Goal: Check status: Check status

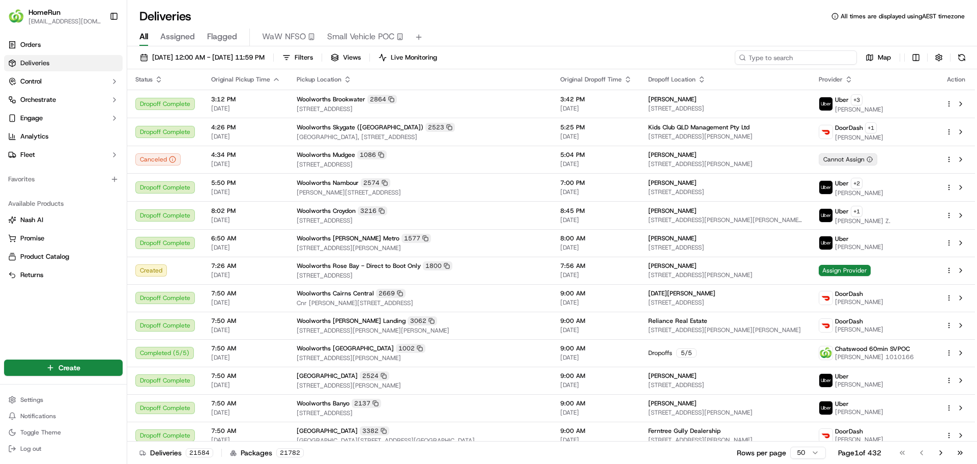
click at [813, 54] on input at bounding box center [796, 57] width 122 height 14
click at [802, 55] on input at bounding box center [796, 57] width 122 height 14
paste input "269560688"
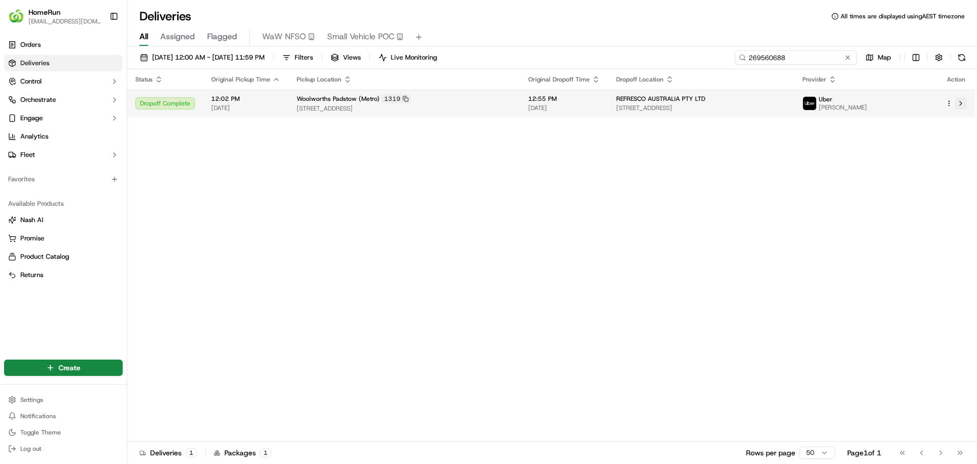
type input "269560688"
click at [960, 103] on button at bounding box center [961, 103] width 12 height 12
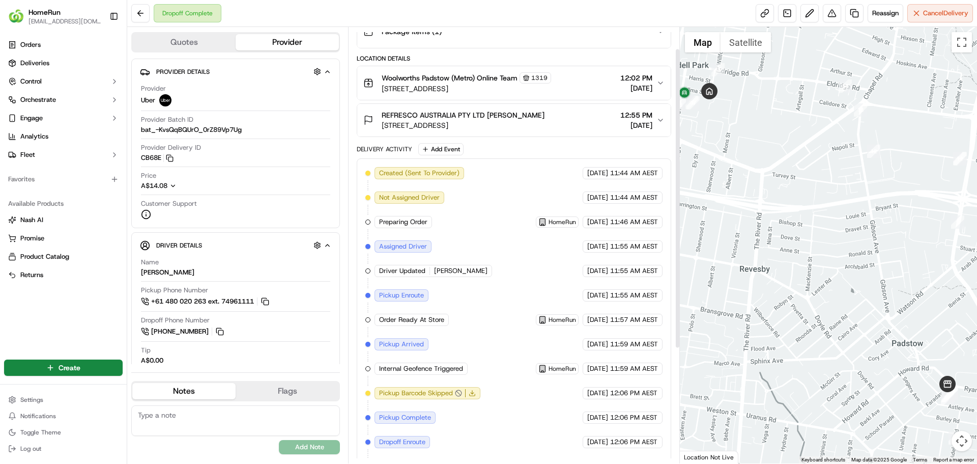
scroll to position [153, 0]
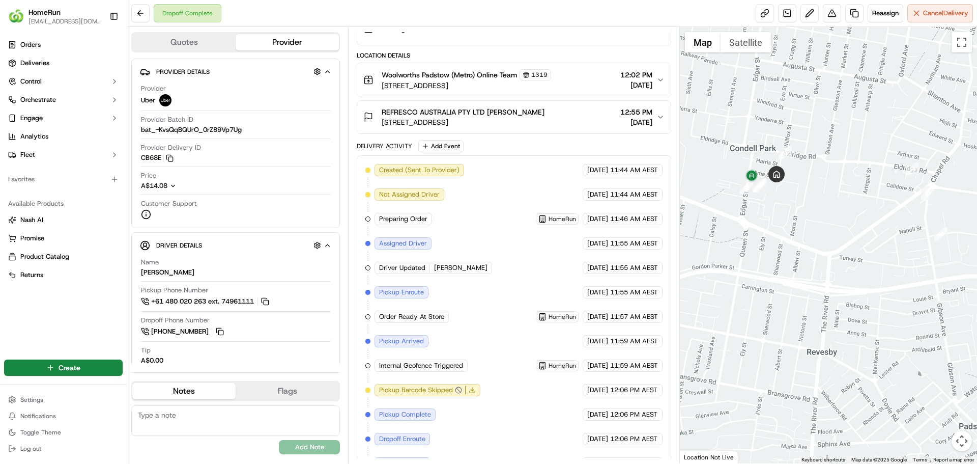
drag, startPoint x: 770, startPoint y: 240, endPoint x: 842, endPoint y: 327, distance: 112.1
click at [842, 327] on div at bounding box center [829, 245] width 298 height 436
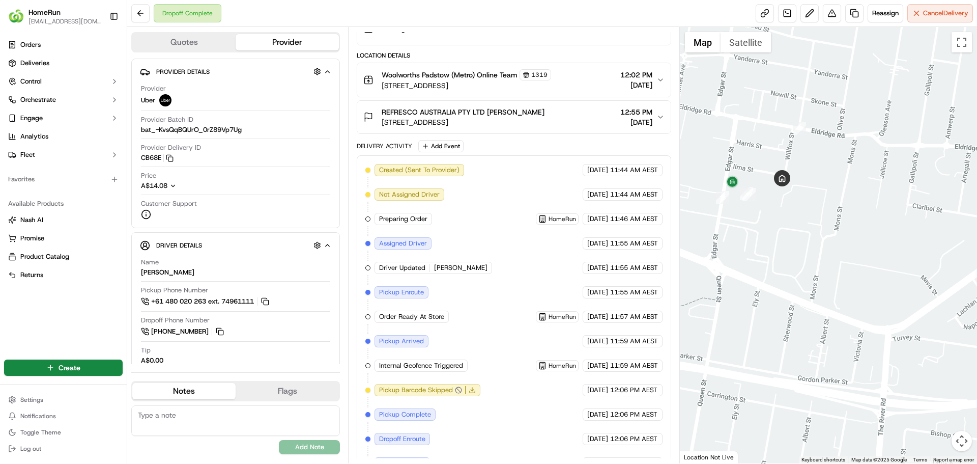
drag, startPoint x: 759, startPoint y: 186, endPoint x: 778, endPoint y: 216, distance: 35.4
click at [778, 216] on div at bounding box center [829, 245] width 298 height 436
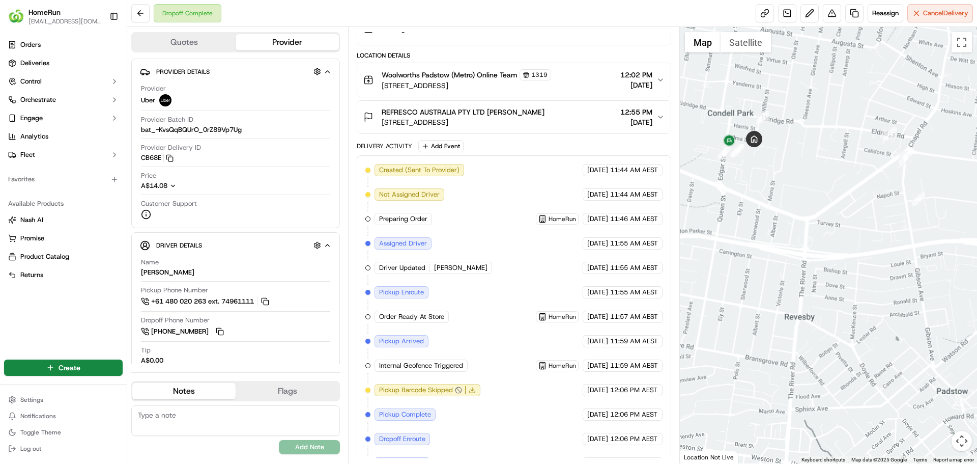
drag, startPoint x: 852, startPoint y: 378, endPoint x: 788, endPoint y: 254, distance: 139.0
click at [788, 254] on div at bounding box center [829, 245] width 298 height 436
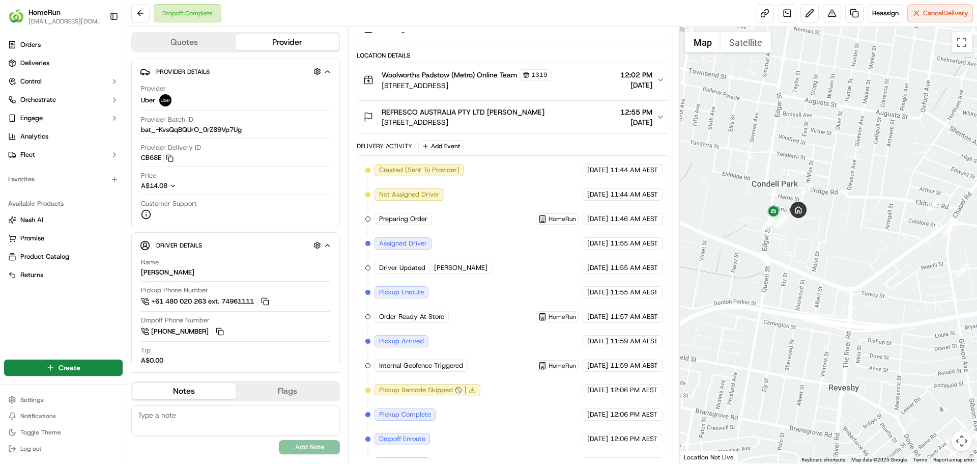
drag, startPoint x: 798, startPoint y: 199, endPoint x: 818, endPoint y: 263, distance: 66.6
click at [818, 263] on div at bounding box center [829, 245] width 298 height 436
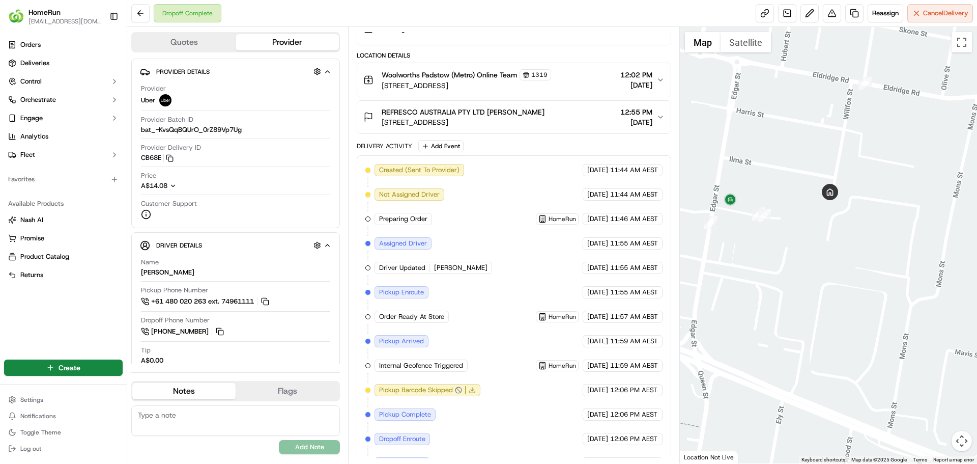
drag, startPoint x: 756, startPoint y: 203, endPoint x: 828, endPoint y: 236, distance: 79.2
click at [828, 236] on div at bounding box center [829, 245] width 298 height 436
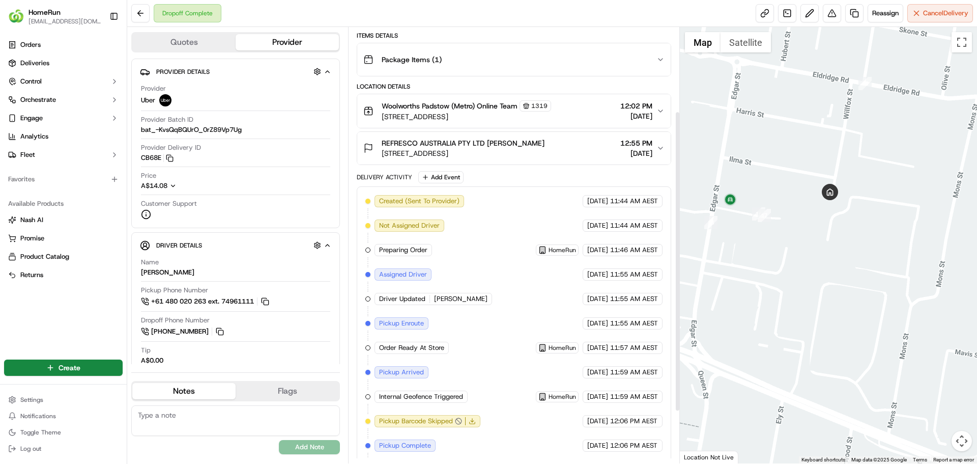
scroll to position [197, 0]
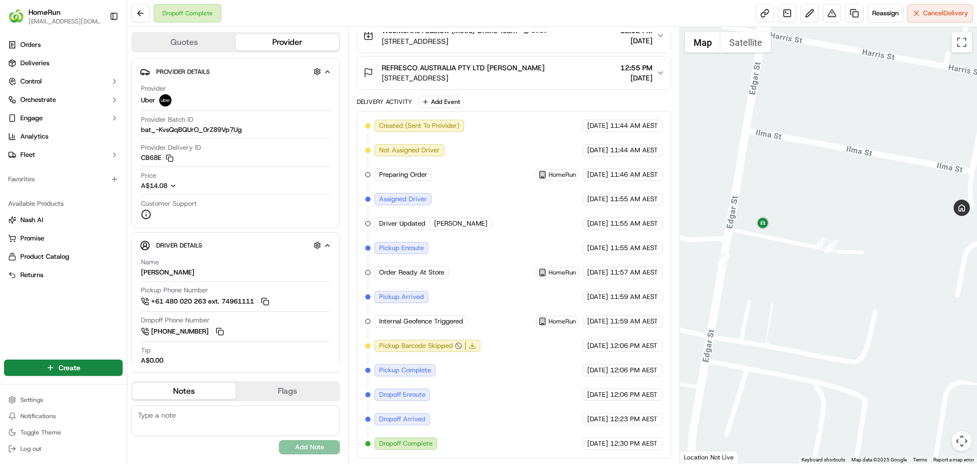
drag, startPoint x: 752, startPoint y: 211, endPoint x: 822, endPoint y: 269, distance: 91.1
click at [822, 269] on div at bounding box center [829, 245] width 298 height 436
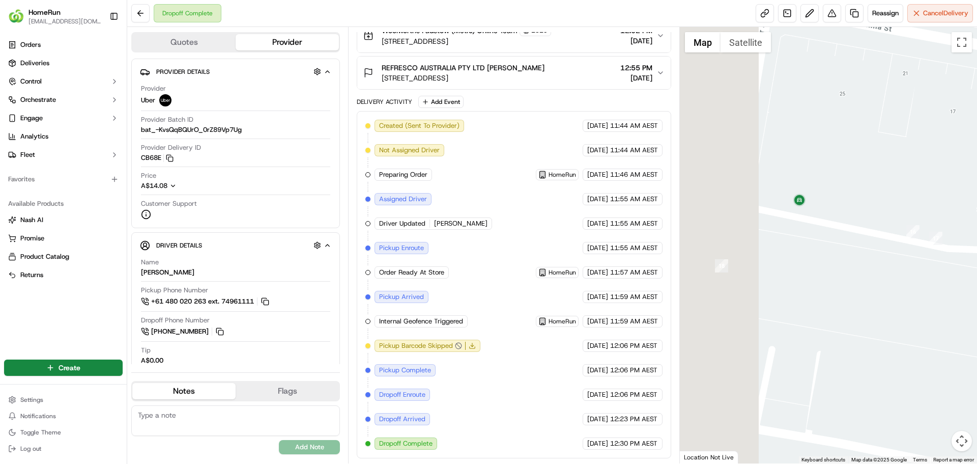
drag, startPoint x: 774, startPoint y: 248, endPoint x: 859, endPoint y: 261, distance: 85.4
click at [859, 261] on div at bounding box center [829, 245] width 298 height 436
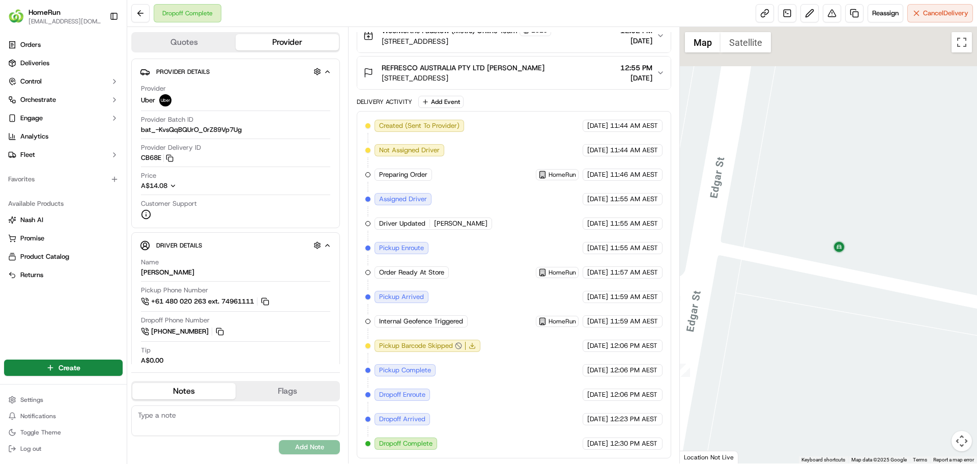
drag, startPoint x: 788, startPoint y: 249, endPoint x: 869, endPoint y: 333, distance: 116.6
click at [871, 336] on div at bounding box center [829, 245] width 298 height 436
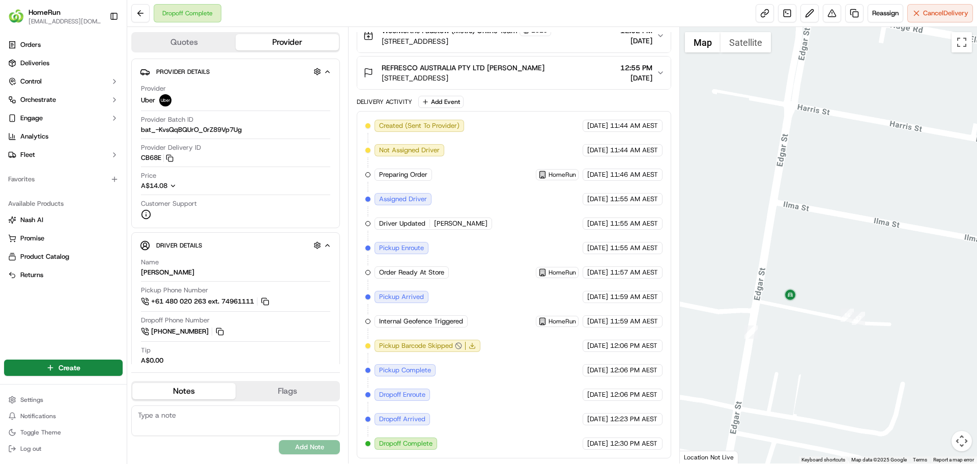
drag, startPoint x: 906, startPoint y: 351, endPoint x: 838, endPoint y: 347, distance: 68.8
click at [838, 346] on div at bounding box center [829, 245] width 298 height 436
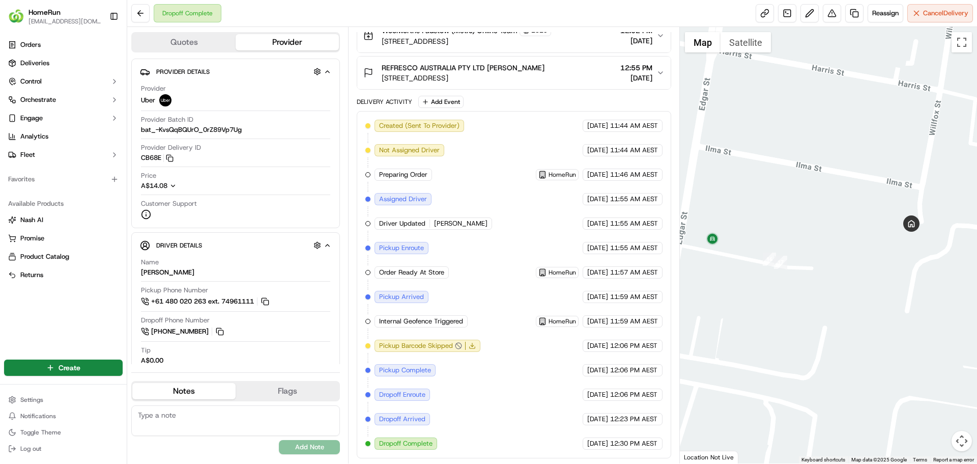
drag, startPoint x: 902, startPoint y: 330, endPoint x: 827, endPoint y: 274, distance: 93.4
click at [827, 274] on div at bounding box center [829, 245] width 298 height 436
